Goal: Task Accomplishment & Management: Complete application form

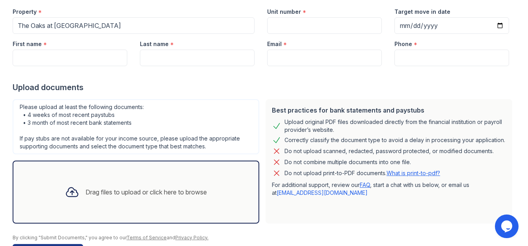
scroll to position [39, 0]
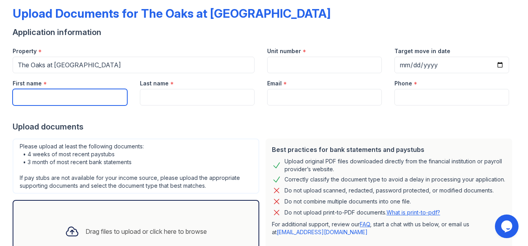
click at [68, 99] on input "First name" at bounding box center [70, 97] width 115 height 17
type input "[PERSON_NAME]"
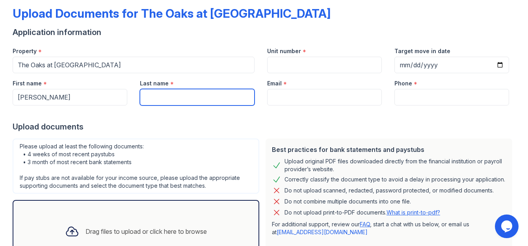
click at [162, 102] on input "Last name" at bounding box center [197, 97] width 115 height 17
type input "[PERSON_NAME]"
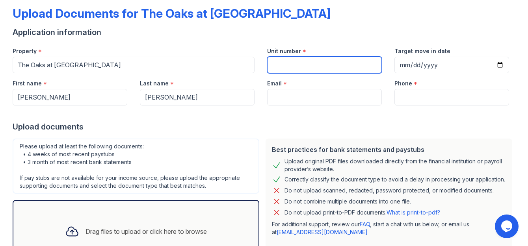
click at [289, 61] on input "Unit number" at bounding box center [324, 65] width 115 height 17
type input "4a"
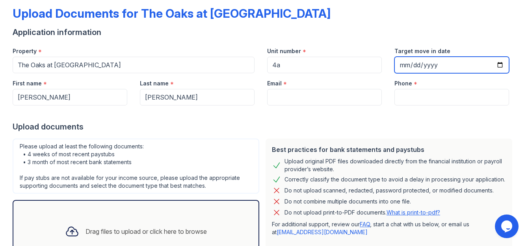
click at [399, 62] on input "Target move in date" at bounding box center [452, 65] width 115 height 17
type input "[DATE]"
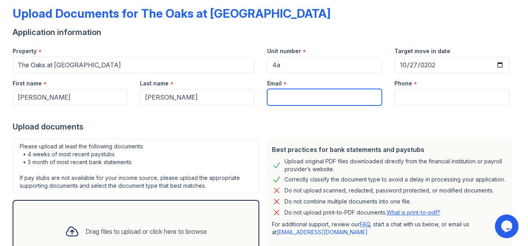
click at [298, 99] on input "Email" at bounding box center [324, 97] width 115 height 17
type input "[EMAIL_ADDRESS][DOMAIN_NAME]"
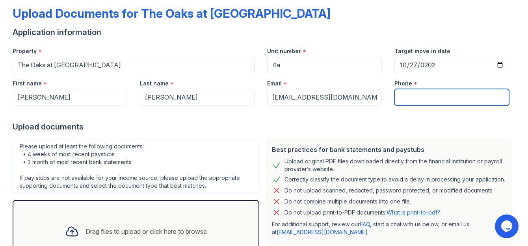
click at [408, 95] on input "Phone" at bounding box center [452, 97] width 115 height 17
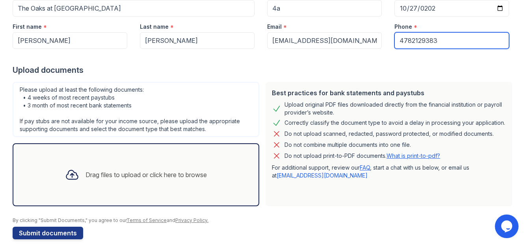
scroll to position [105, 0]
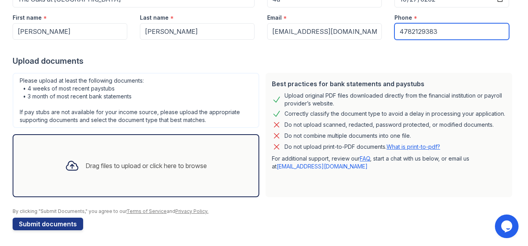
type input "4782129383"
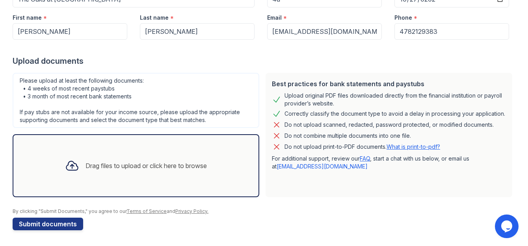
click at [86, 175] on div "Drag files to upload or click here to browse" at bounding box center [136, 166] width 155 height 27
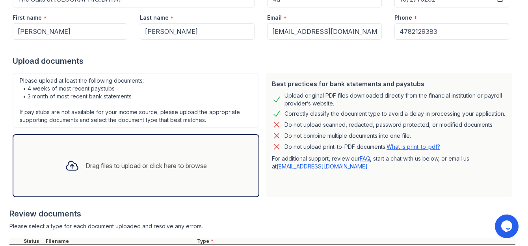
click at [155, 170] on div "Drag files to upload or click here to browse" at bounding box center [146, 165] width 121 height 9
click at [172, 168] on div "Drag files to upload or click here to browse" at bounding box center [146, 165] width 121 height 9
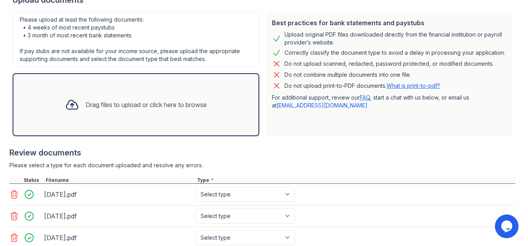
scroll to position [223, 0]
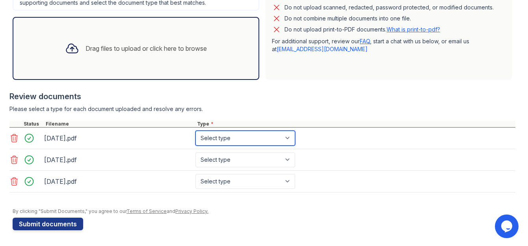
click at [239, 136] on select "Select type Paystub Bank Statement Offer Letter Tax Documents Benefit Award Let…" at bounding box center [246, 138] width 100 height 15
select select "bank_statement"
click at [196, 131] on select "Select type Paystub Bank Statement Offer Letter Tax Documents Benefit Award Let…" at bounding box center [246, 138] width 100 height 15
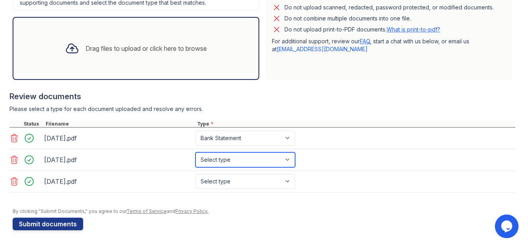
click at [253, 160] on select "Select type Paystub Bank Statement Offer Letter Tax Documents Benefit Award Let…" at bounding box center [246, 160] width 100 height 15
select select "bank_statement"
click at [196, 153] on select "Select type Paystub Bank Statement Offer Letter Tax Documents Benefit Award Let…" at bounding box center [246, 160] width 100 height 15
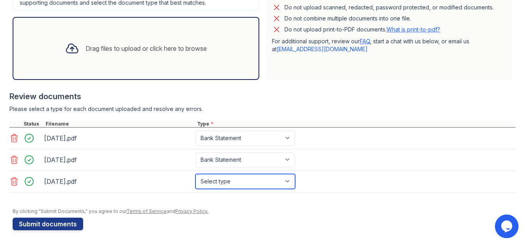
click at [261, 182] on select "Select type Paystub Bank Statement Offer Letter Tax Documents Benefit Award Let…" at bounding box center [246, 181] width 100 height 15
select select "bank_statement"
click at [196, 174] on select "Select type Paystub Bank Statement Offer Letter Tax Documents Benefit Award Let…" at bounding box center [246, 181] width 100 height 15
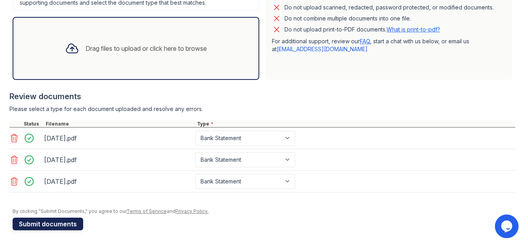
click at [55, 222] on button "Submit documents" at bounding box center [48, 224] width 71 height 13
